Goal: Transaction & Acquisition: Book appointment/travel/reservation

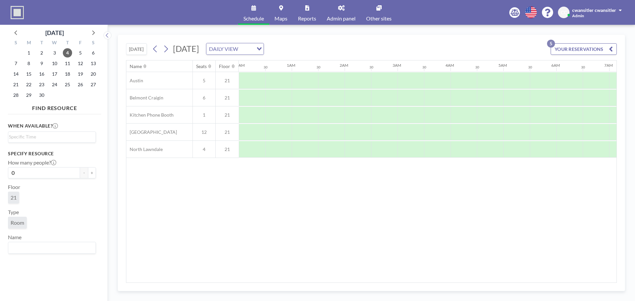
scroll to position [0, 397]
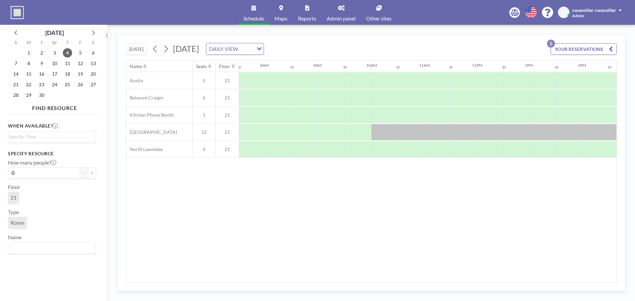
click at [136, 48] on button "[DATE]" at bounding box center [136, 49] width 21 height 12
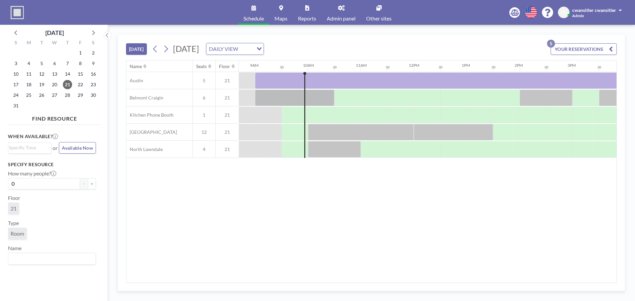
scroll to position [0, 476]
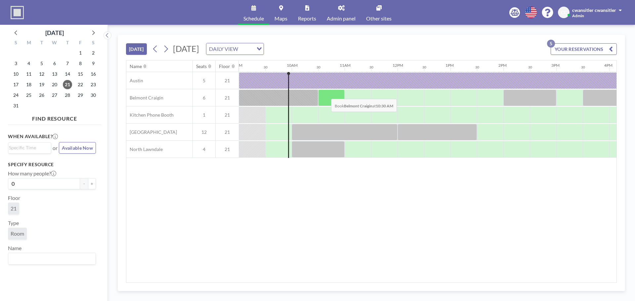
drag, startPoint x: 329, startPoint y: 102, endPoint x: 326, endPoint y: 94, distance: 8.9
click at [326, 94] on div at bounding box center [331, 98] width 26 height 17
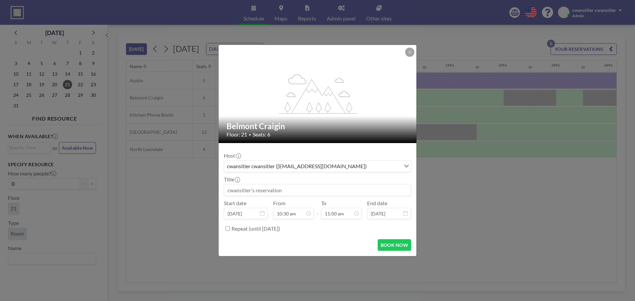
scroll to position [12, 0]
click at [399, 246] on button "BOOK NOW" at bounding box center [394, 245] width 33 height 12
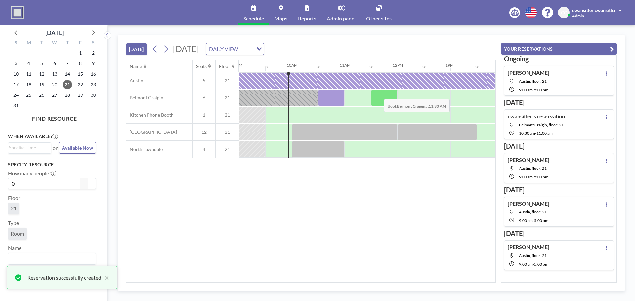
click at [379, 94] on div at bounding box center [384, 98] width 26 height 17
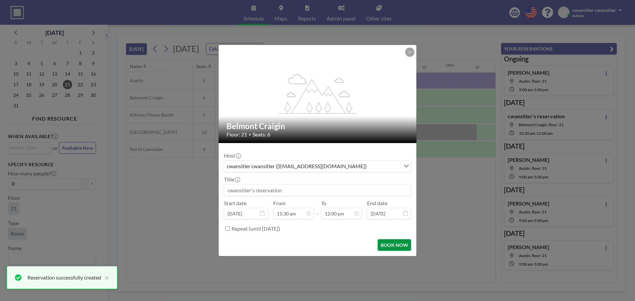
click at [397, 246] on button "BOOK NOW" at bounding box center [394, 245] width 33 height 12
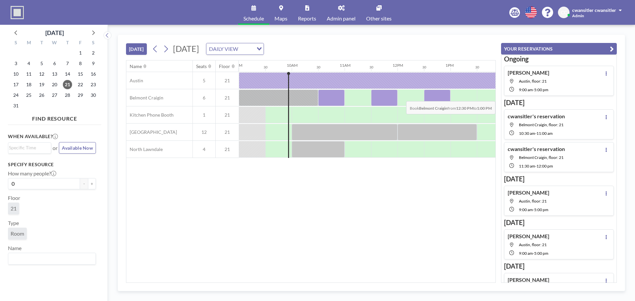
click at [427, 96] on div at bounding box center [437, 98] width 26 height 17
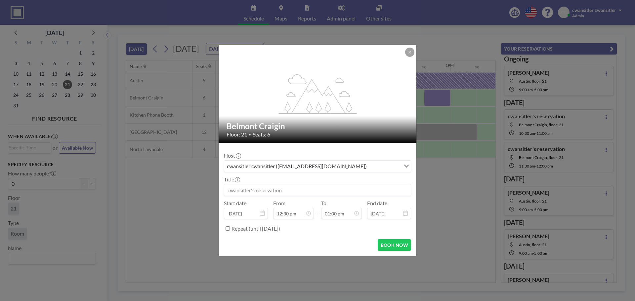
scroll to position [0, 0]
click at [410, 52] on icon at bounding box center [410, 52] width 4 height 4
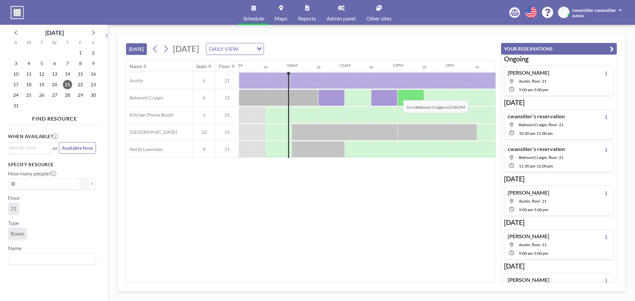
click at [392, 99] on div at bounding box center [384, 98] width 26 height 17
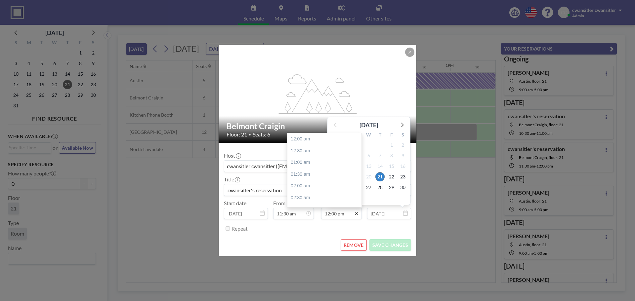
scroll to position [282, 0]
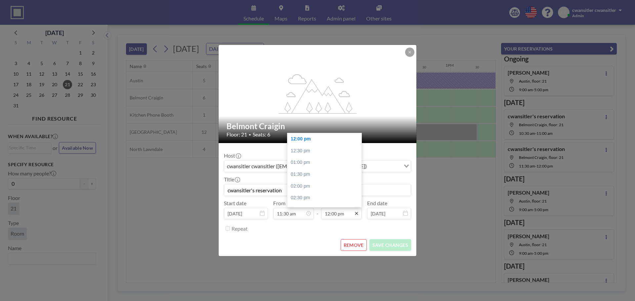
click at [357, 213] on icon at bounding box center [356, 213] width 3 height 3
click at [331, 164] on div "01:00 pm" at bounding box center [325, 163] width 77 height 12
type input "01:00 pm"
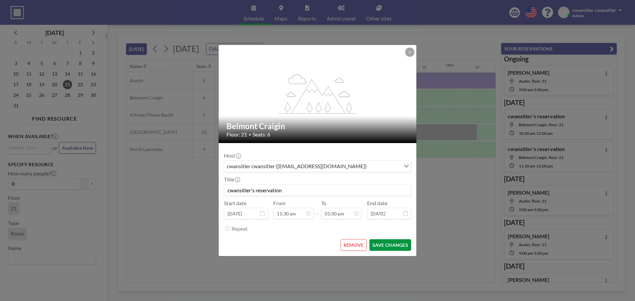
scroll to position [0, 0]
click at [383, 246] on button "SAVE CHANGES" at bounding box center [390, 245] width 42 height 12
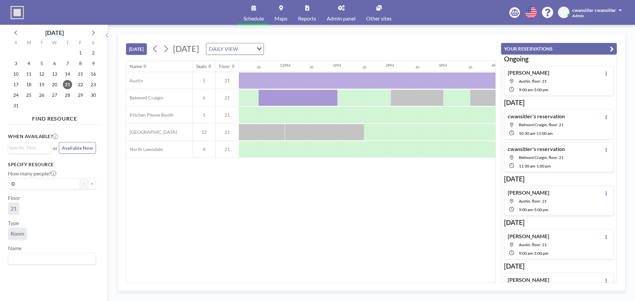
scroll to position [0, 591]
click at [374, 147] on div at bounding box center [375, 149] width 26 height 17
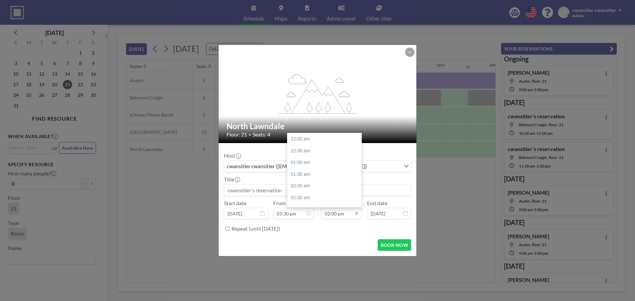
scroll to position [330, 0]
click at [317, 151] on div "02:30 pm" at bounding box center [325, 151] width 77 height 12
type input "02:30 pm"
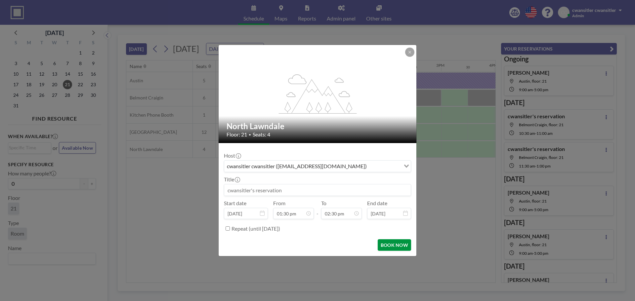
click at [398, 245] on button "BOOK NOW" at bounding box center [394, 245] width 33 height 12
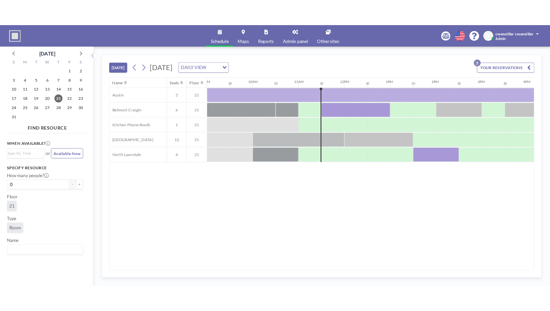
scroll to position [0, 476]
